Goal: Transaction & Acquisition: Subscribe to service/newsletter

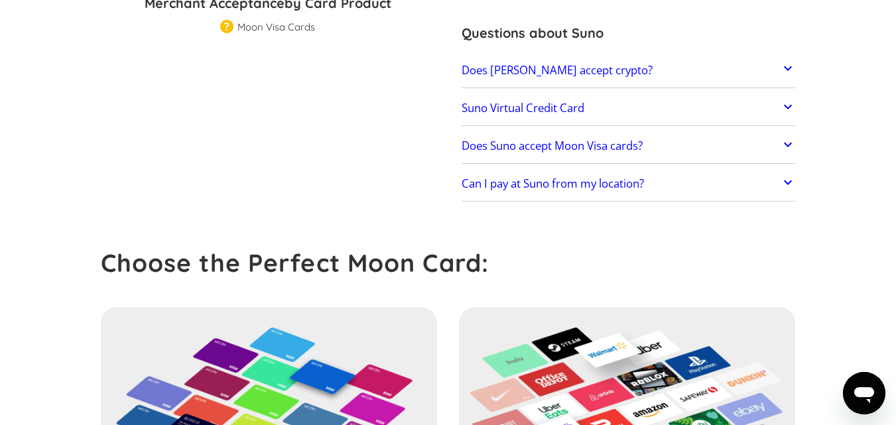
scroll to position [347, 0]
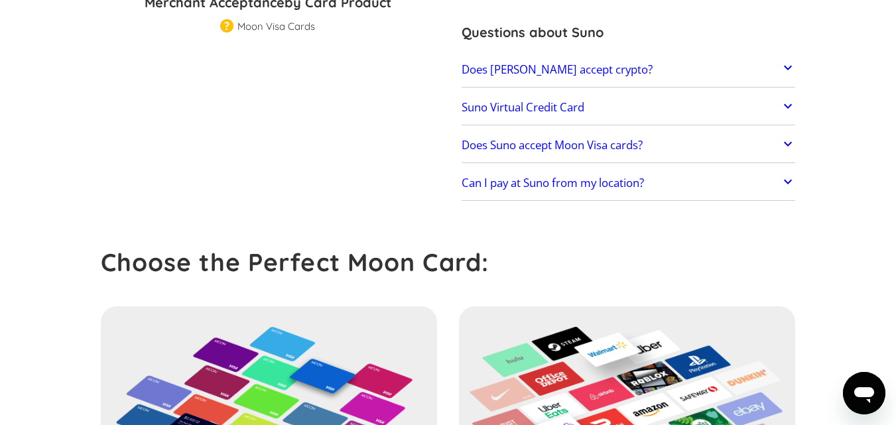
click at [528, 145] on h2 "Does Suno accept Moon Visa cards?" at bounding box center [551, 145] width 181 height 13
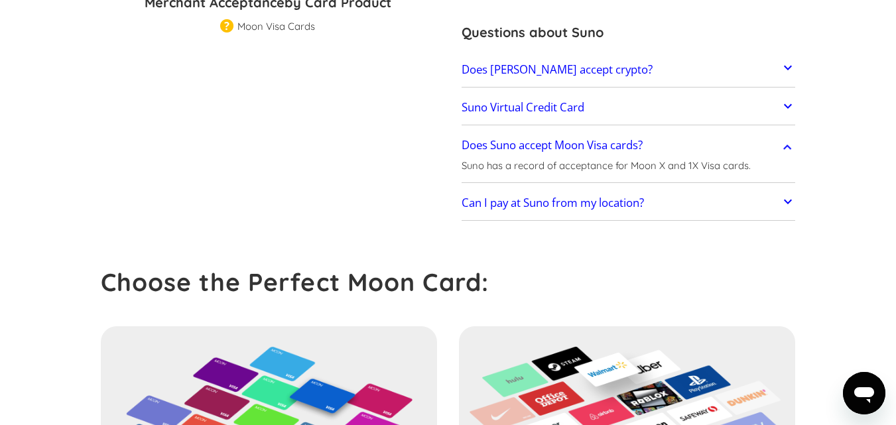
click at [559, 141] on h2 "Does Suno accept Moon Visa cards?" at bounding box center [551, 145] width 181 height 13
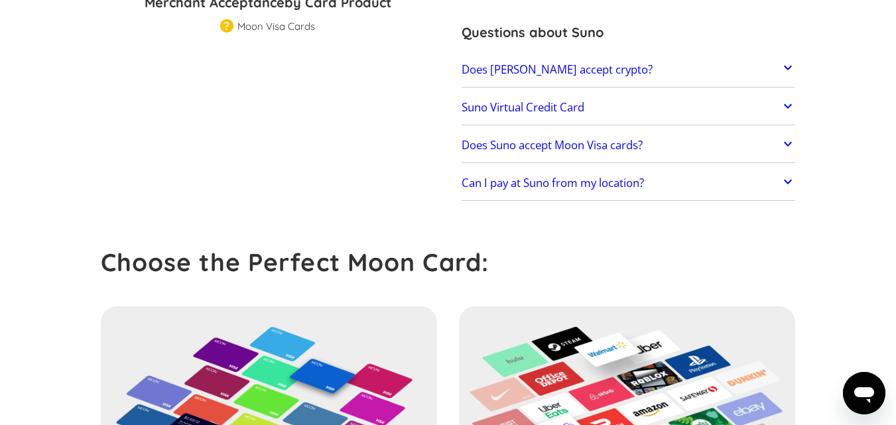
click at [531, 190] on link "Can I pay at Suno from my location?" at bounding box center [628, 184] width 334 height 28
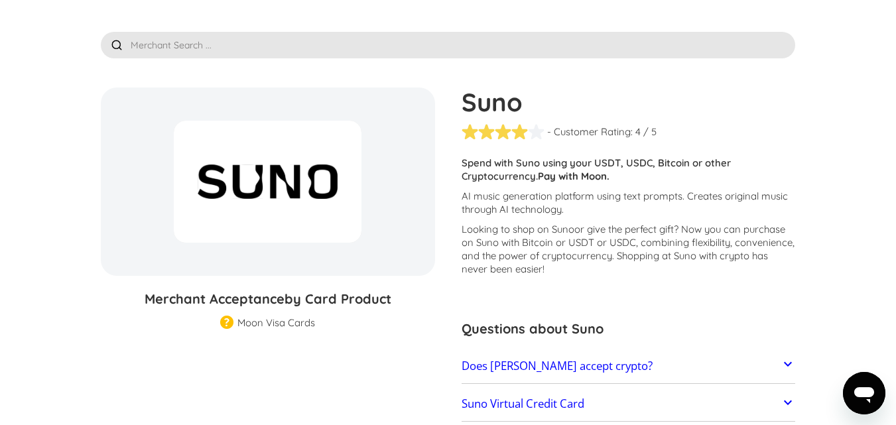
scroll to position [0, 0]
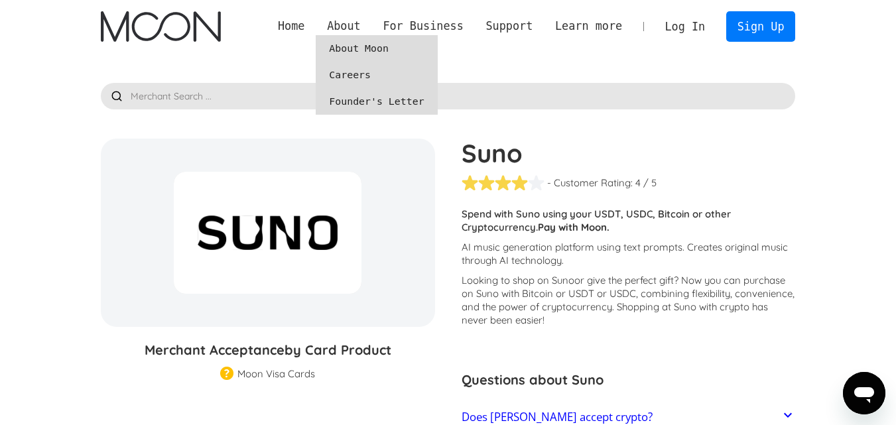
click at [371, 46] on link "About Moon" at bounding box center [376, 48] width 121 height 27
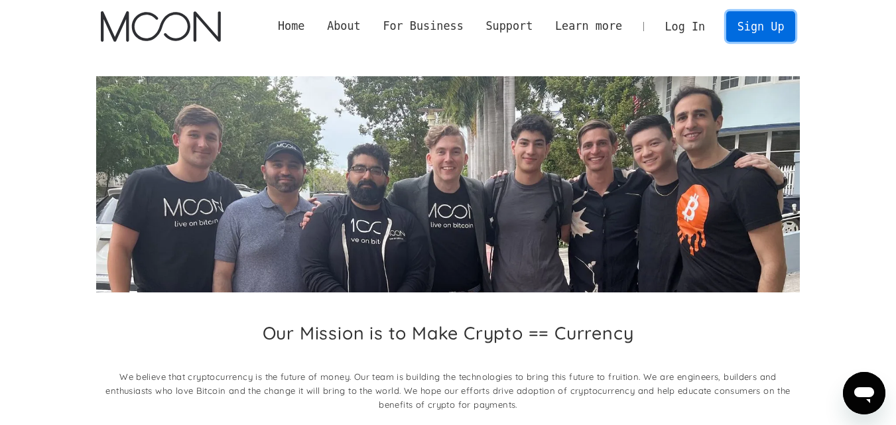
click at [754, 24] on link "Sign Up" at bounding box center [760, 26] width 69 height 30
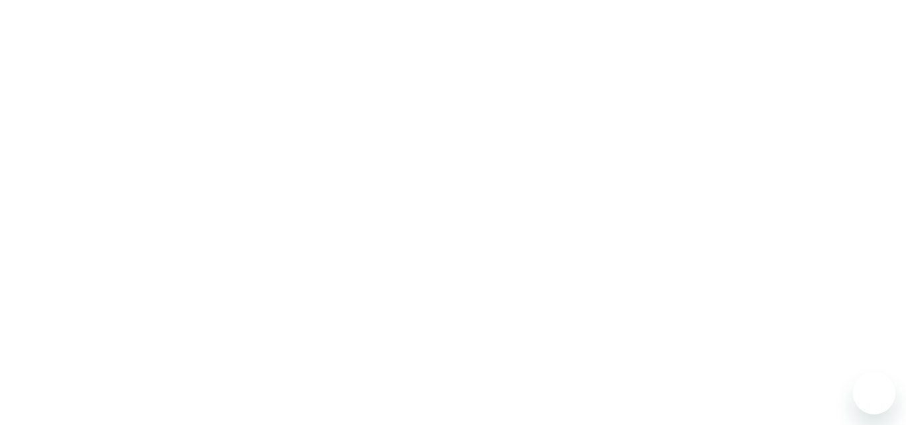
click at [0, 195] on div at bounding box center [453, 212] width 906 height 425
